Goal: Find specific page/section

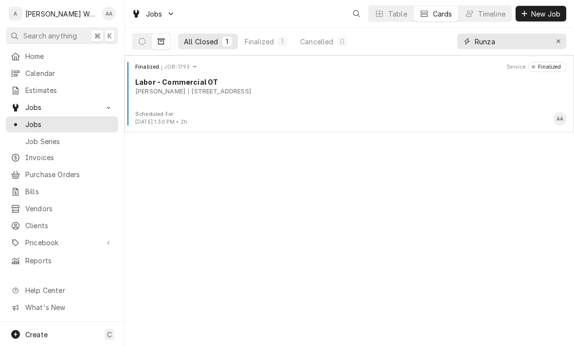
click at [565, 37] on button "Erase input" at bounding box center [559, 42] width 16 height 16
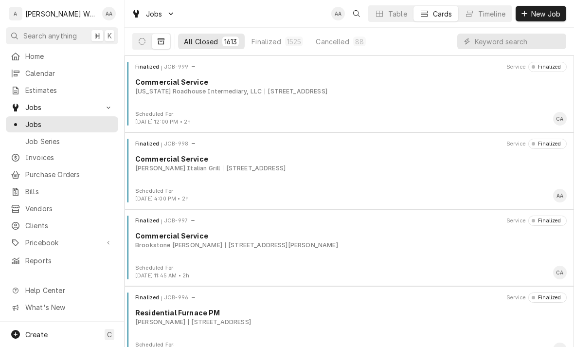
click at [24, 157] on div "Invoices" at bounding box center [62, 157] width 103 height 10
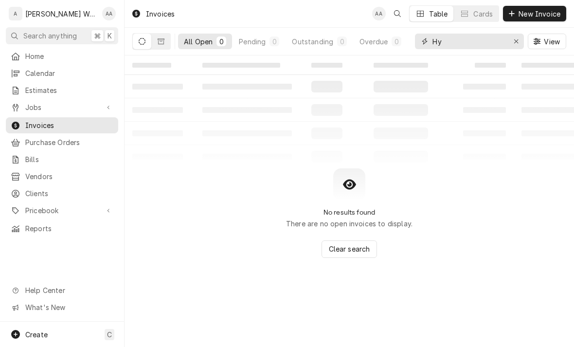
click at [514, 38] on icon "Erase input" at bounding box center [516, 41] width 5 height 7
type input "Steve jack"
click at [164, 38] on icon "Dynamic Content Wrapper" at bounding box center [161, 41] width 7 height 7
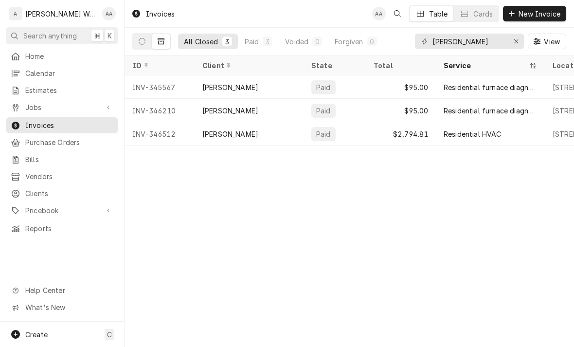
click at [170, 131] on div "INV-346512" at bounding box center [160, 133] width 70 height 23
